Goal: Task Accomplishment & Management: Use online tool/utility

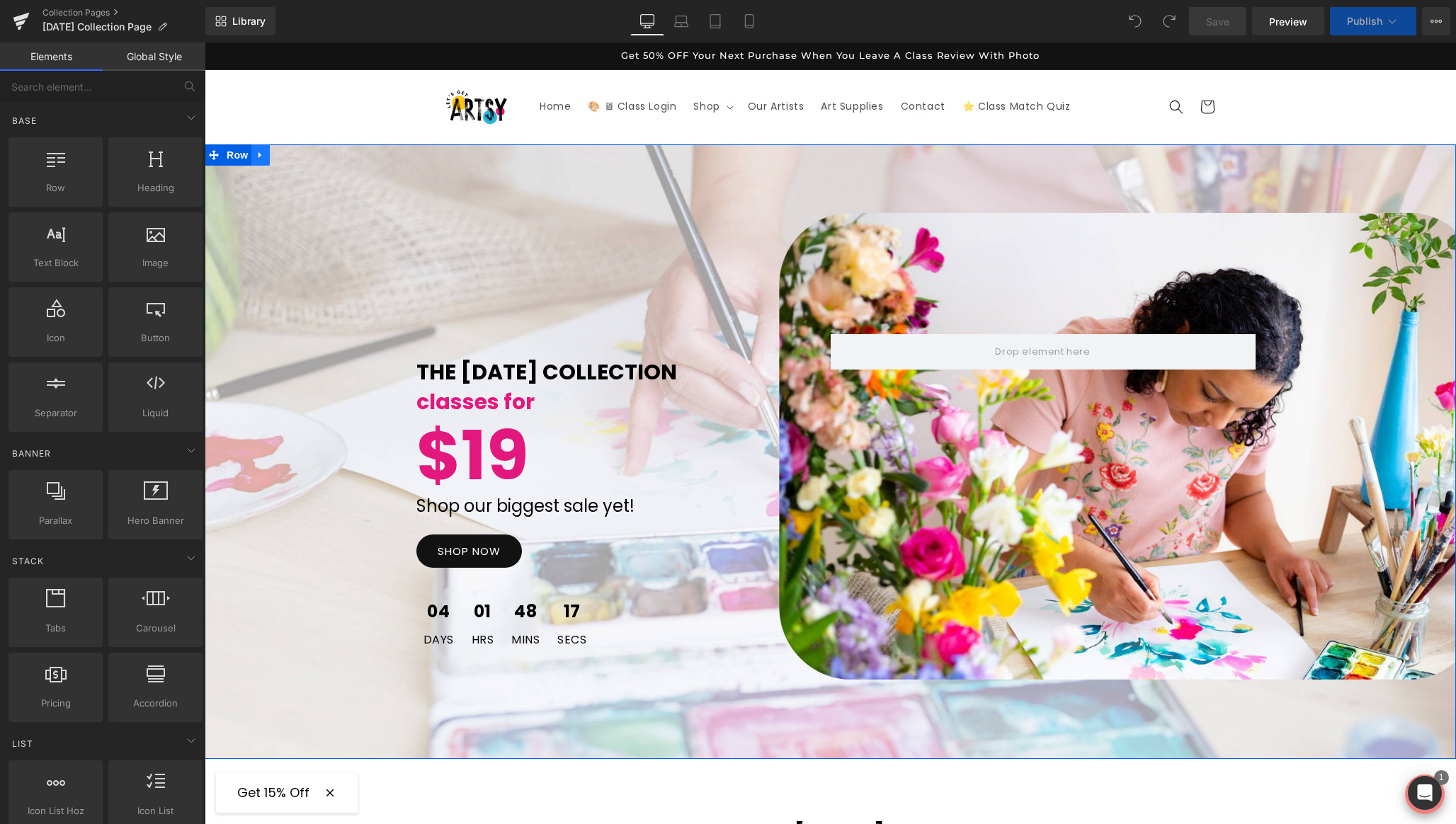
click at [262, 155] on icon at bounding box center [261, 155] width 10 height 10
click at [256, 154] on icon at bounding box center [261, 155] width 10 height 10
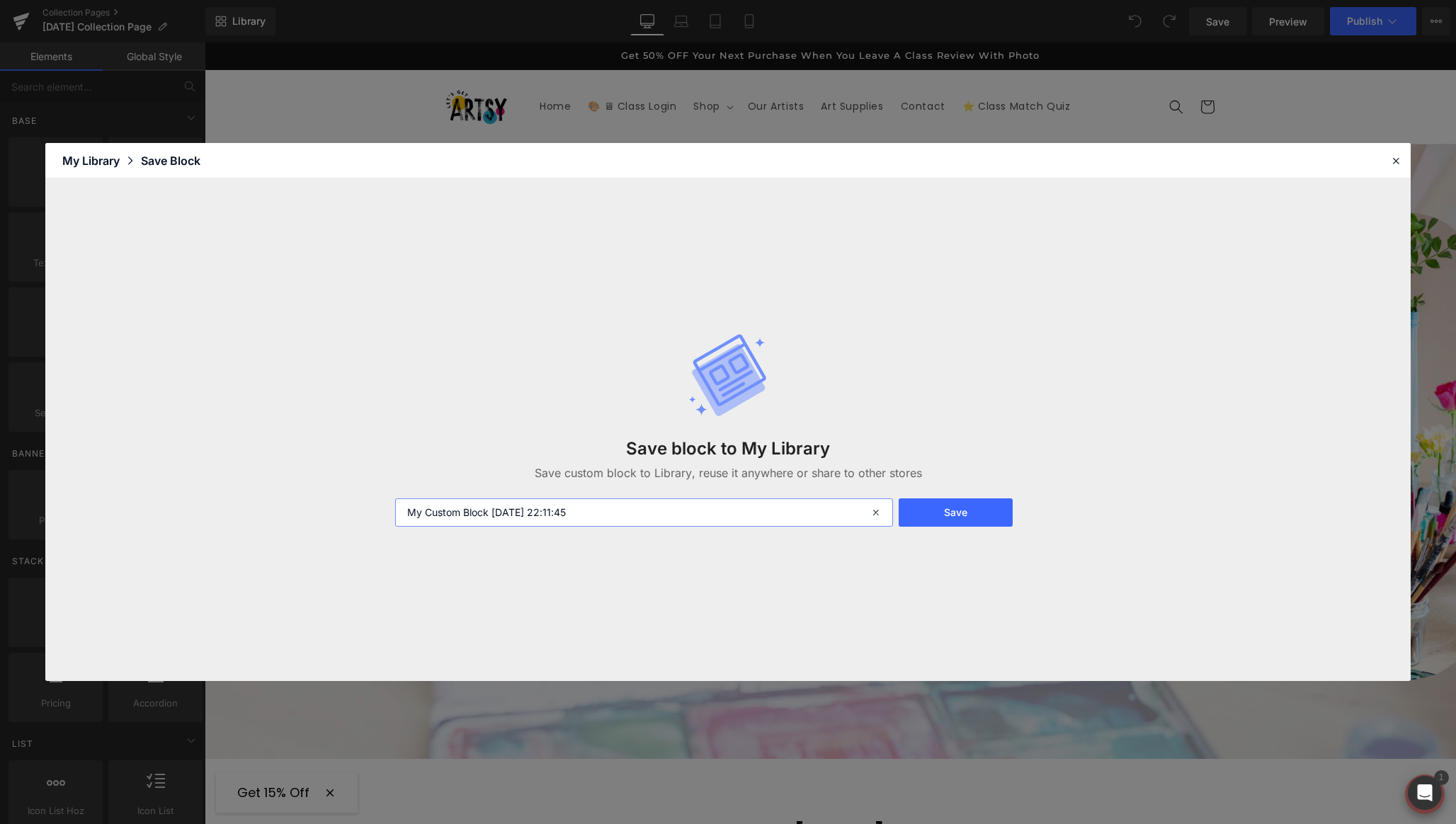
click at [605, 514] on input "My Custom Block [DATE] 22:11:45" at bounding box center [644, 512] width 498 height 28
type input "Laborday Banner 2025"
click at [953, 512] on button "Save" at bounding box center [955, 512] width 114 height 28
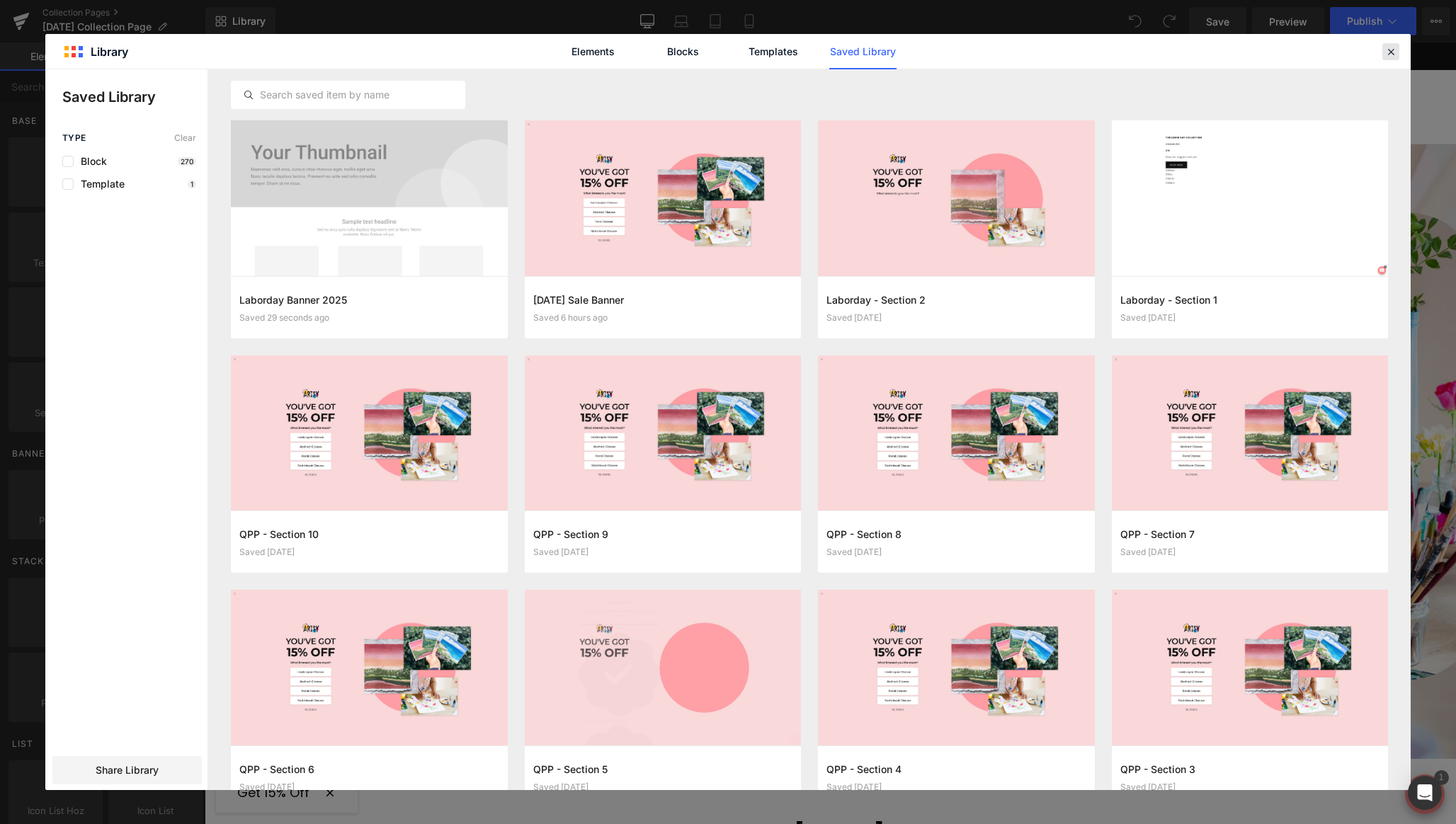
click at [1389, 53] on icon at bounding box center [1391, 52] width 13 height 13
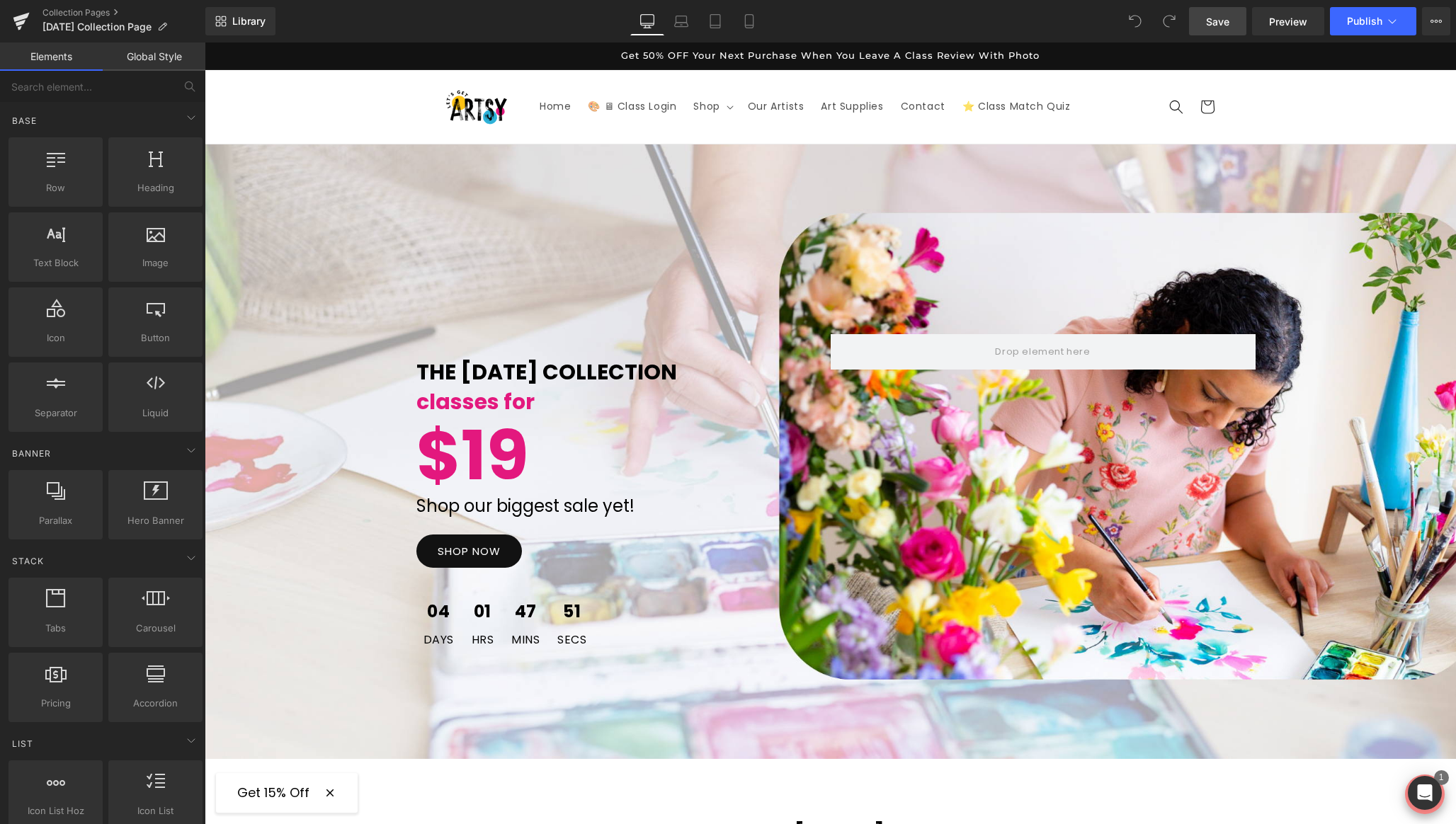
click at [1230, 24] on link "Save" at bounding box center [1217, 21] width 57 height 28
click at [753, 21] on icon at bounding box center [749, 21] width 8 height 14
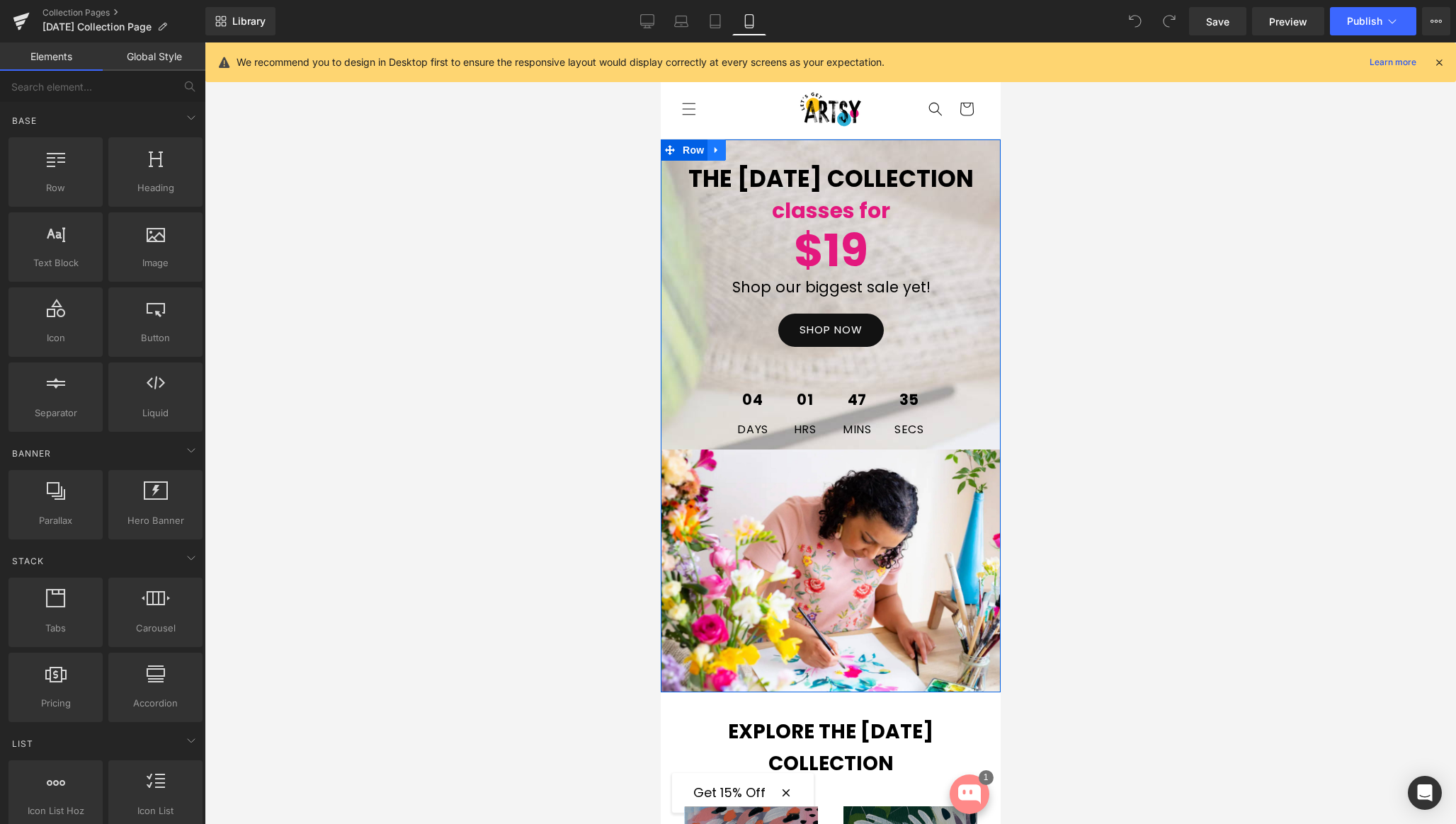
click at [720, 155] on link at bounding box center [715, 150] width 19 height 21
click at [713, 153] on icon at bounding box center [716, 150] width 10 height 10
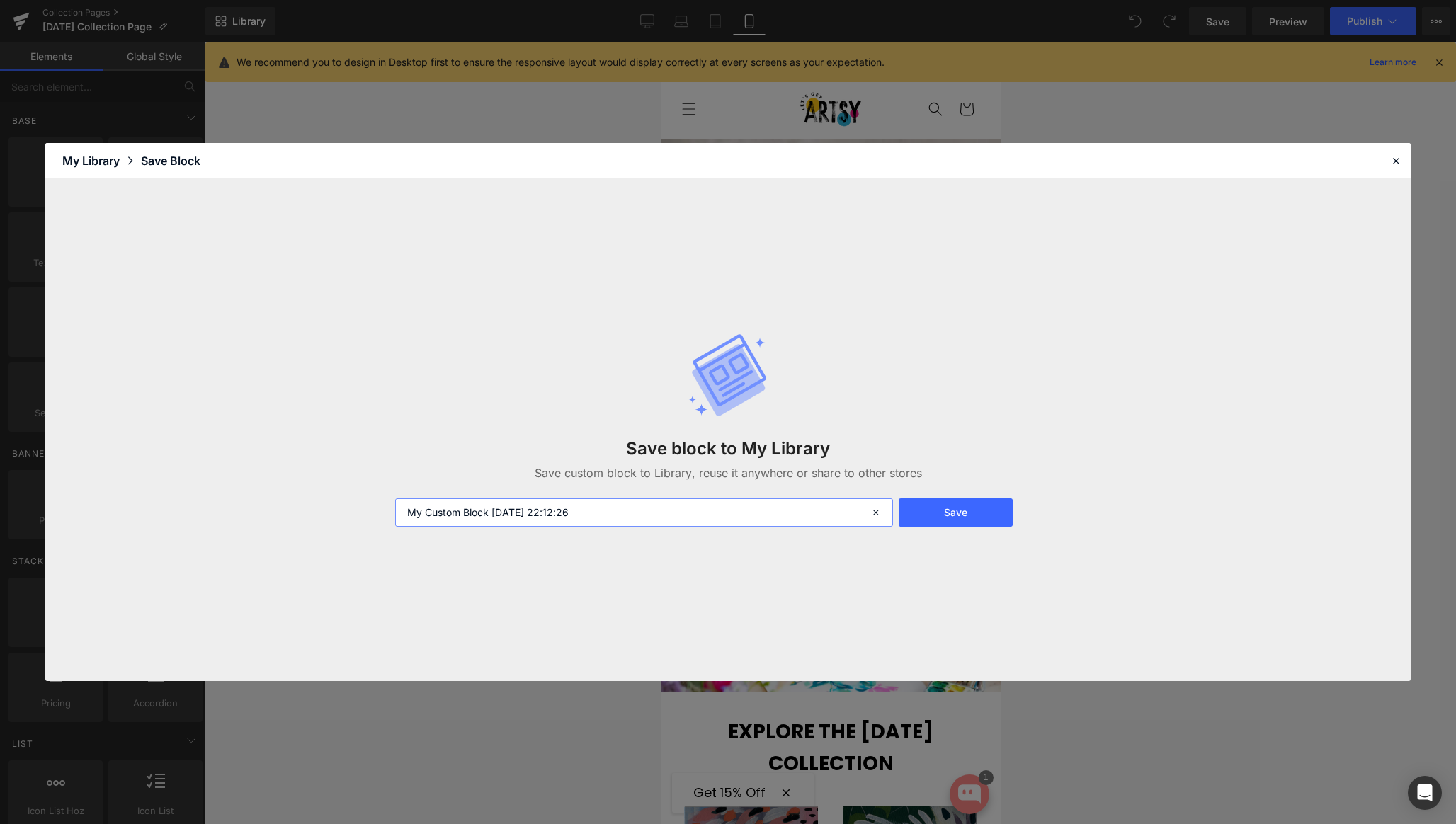
click at [602, 508] on input "My Custom Block [DATE] 22:12:26" at bounding box center [644, 512] width 498 height 28
type input "Laborday Banner 2025 Mobile"
click at [958, 510] on button "Save" at bounding box center [955, 512] width 114 height 28
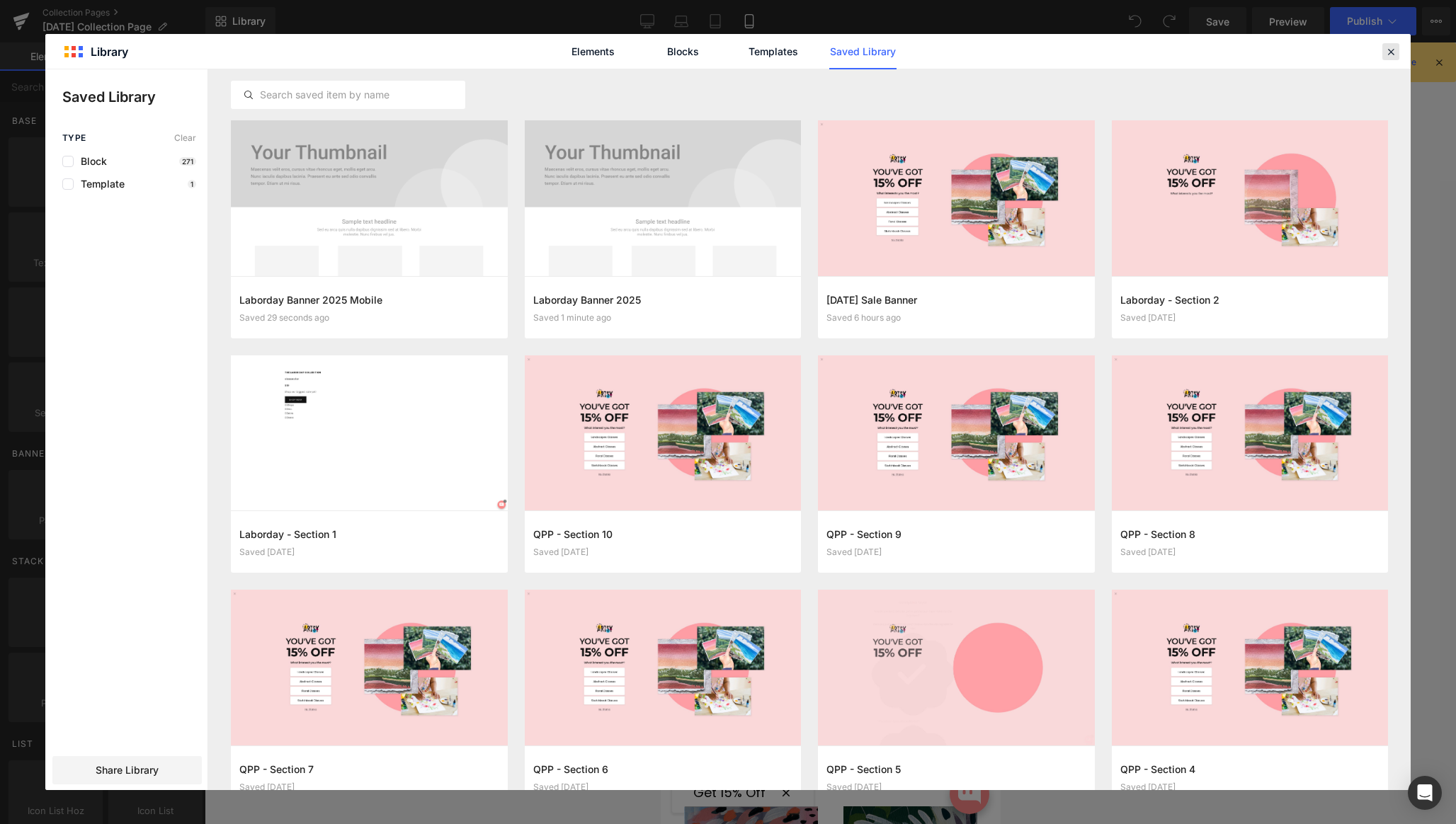
click at [1391, 50] on icon at bounding box center [1391, 52] width 13 height 13
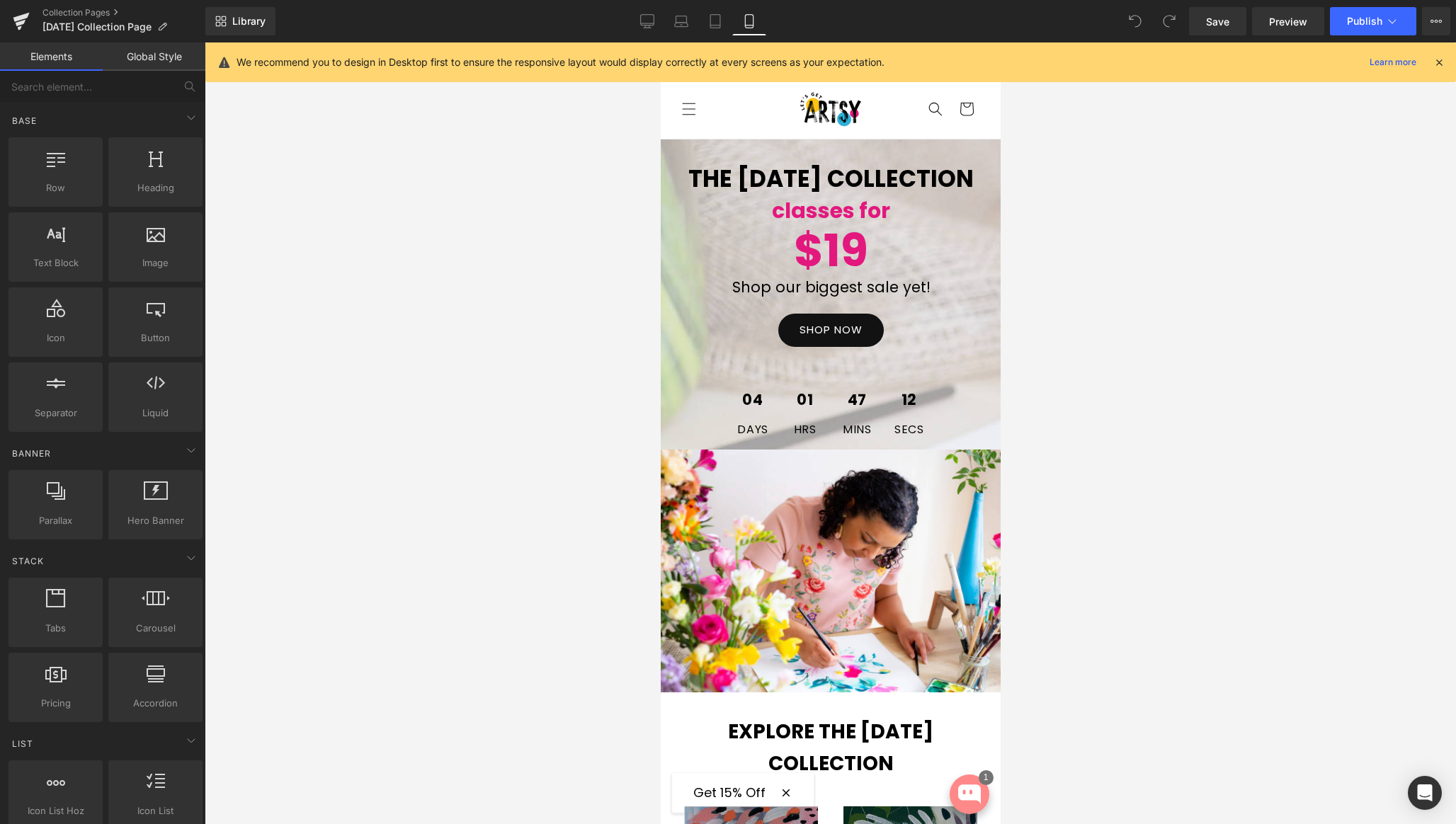
click at [1441, 60] on icon at bounding box center [1439, 62] width 13 height 13
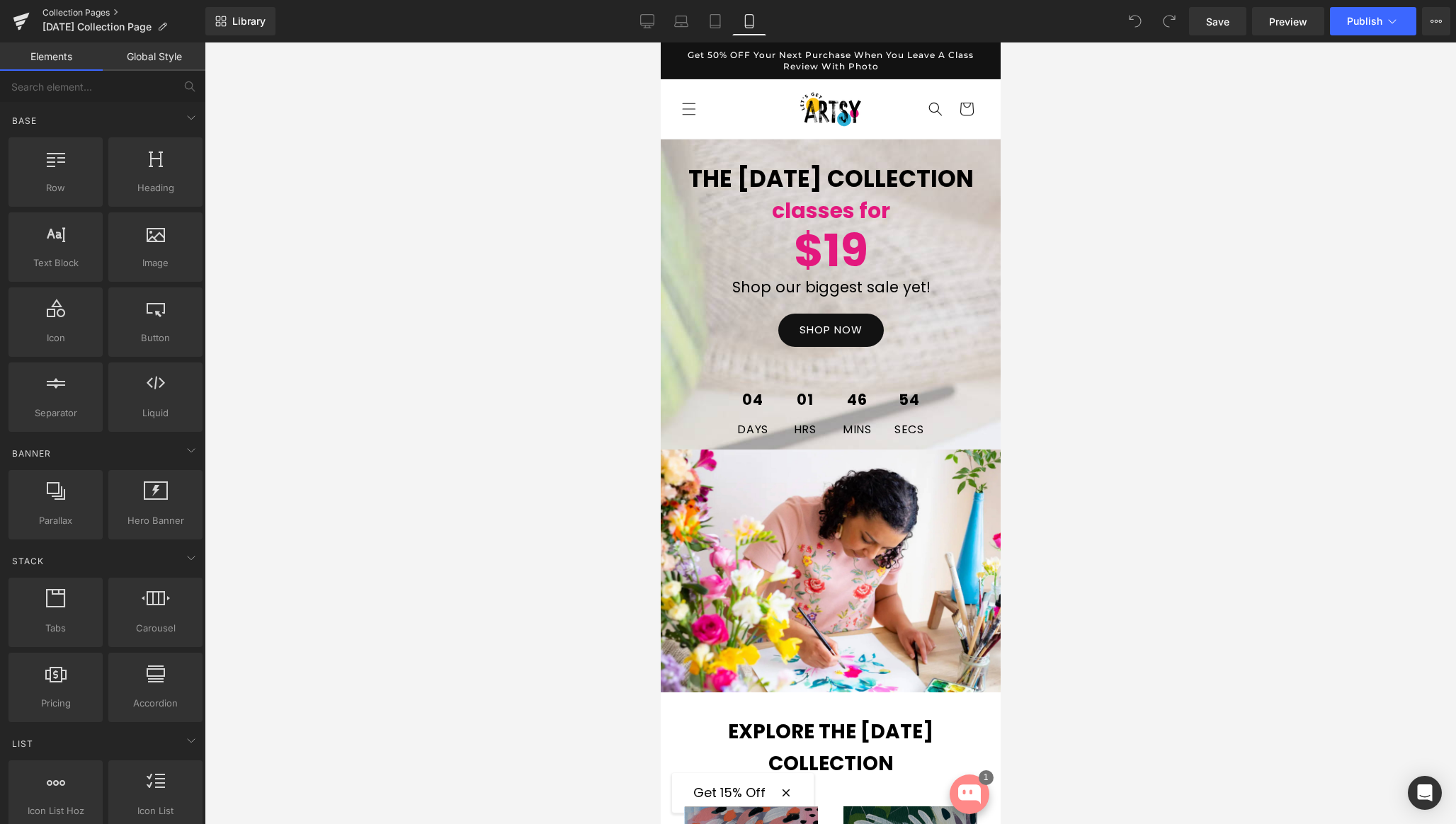
click at [69, 10] on link "Collection Pages" at bounding box center [124, 13] width 163 height 11
